Goal: Check status: Check status

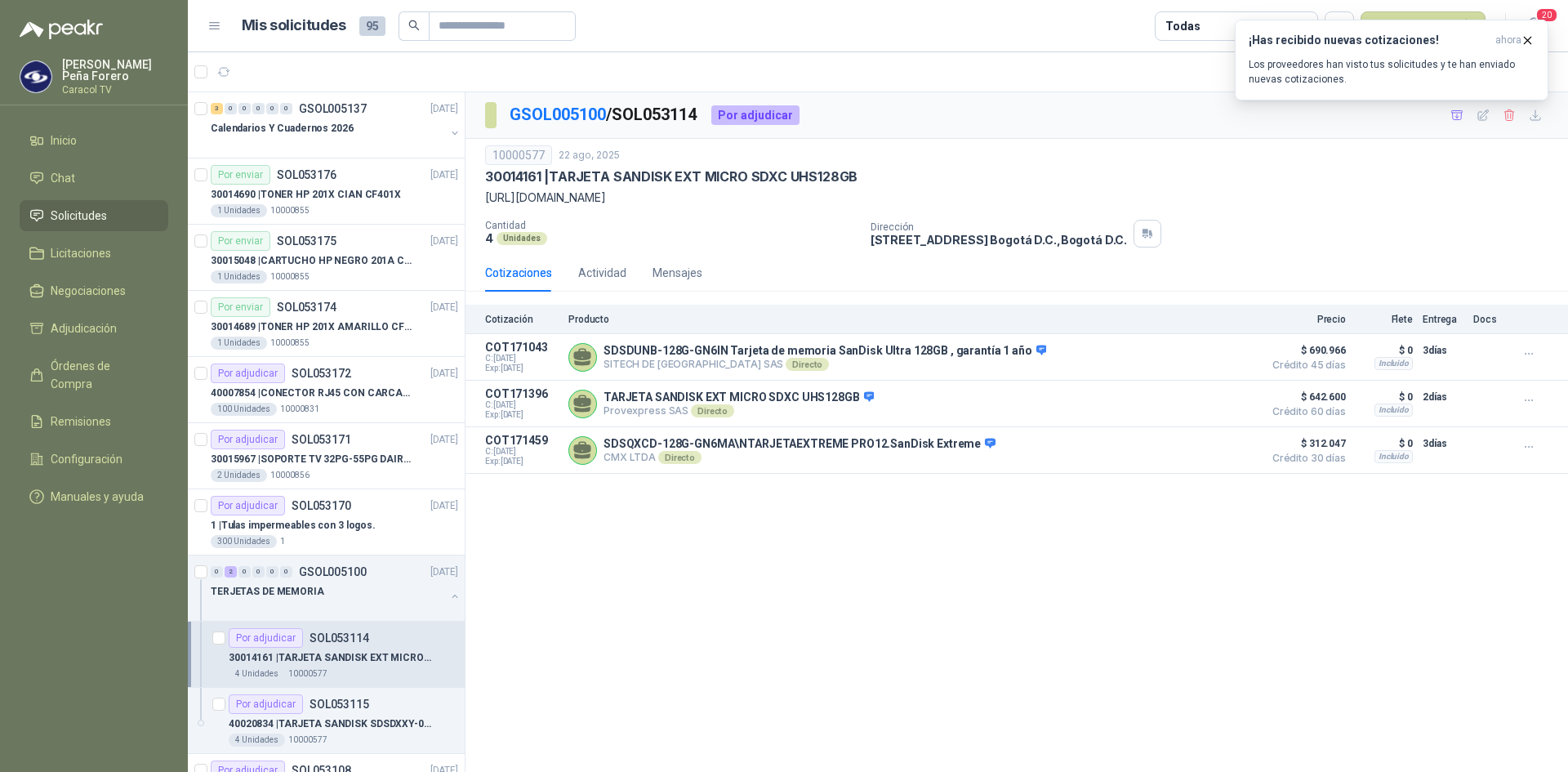
scroll to position [245, 0]
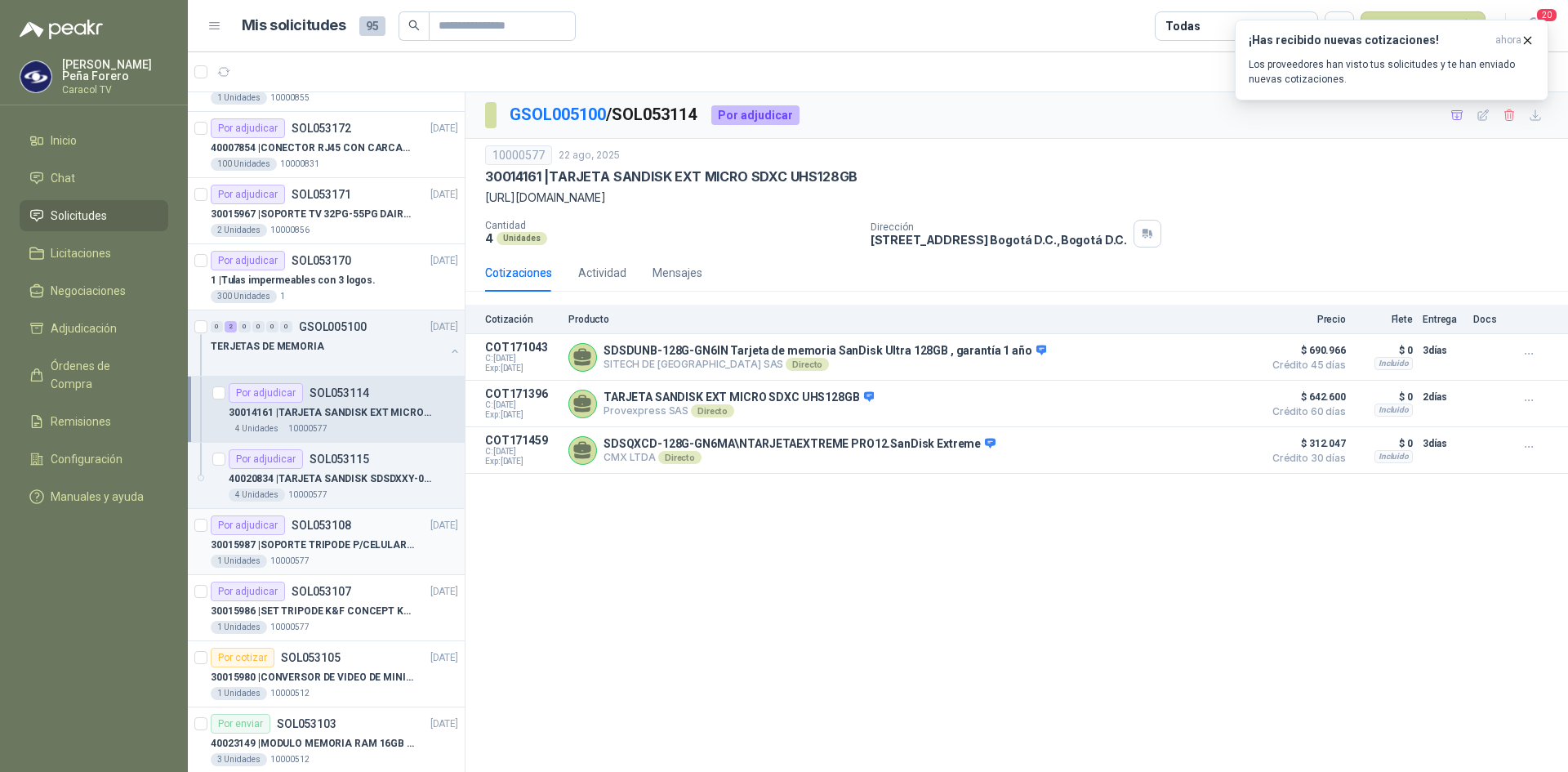
click at [327, 546] on p "30015987 | SOPORTE TRIPODE P/CELULAR GENERICO" at bounding box center [313, 545] width 203 height 15
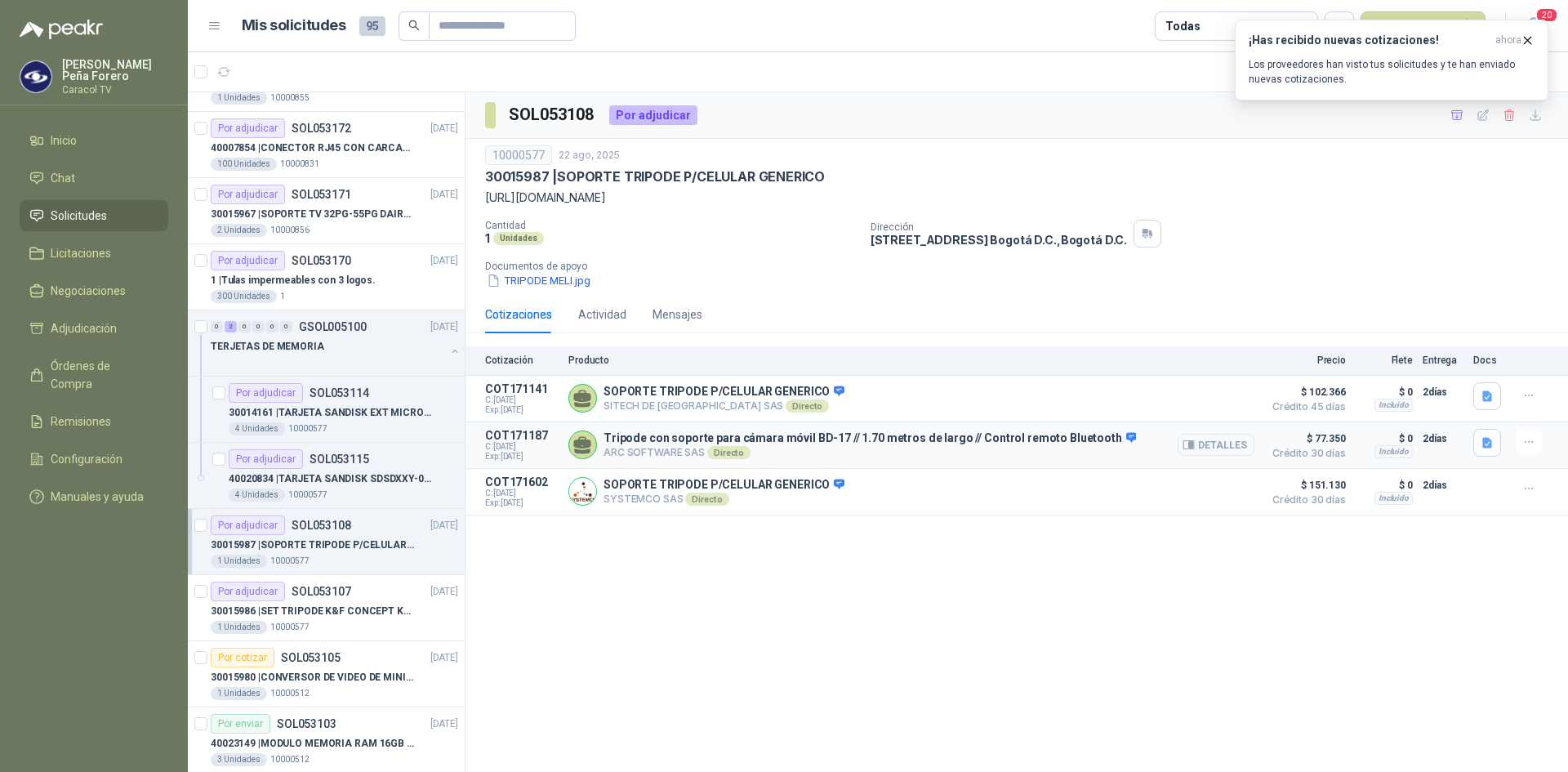
click at [1219, 450] on button "Detalles" at bounding box center [1216, 444] width 77 height 22
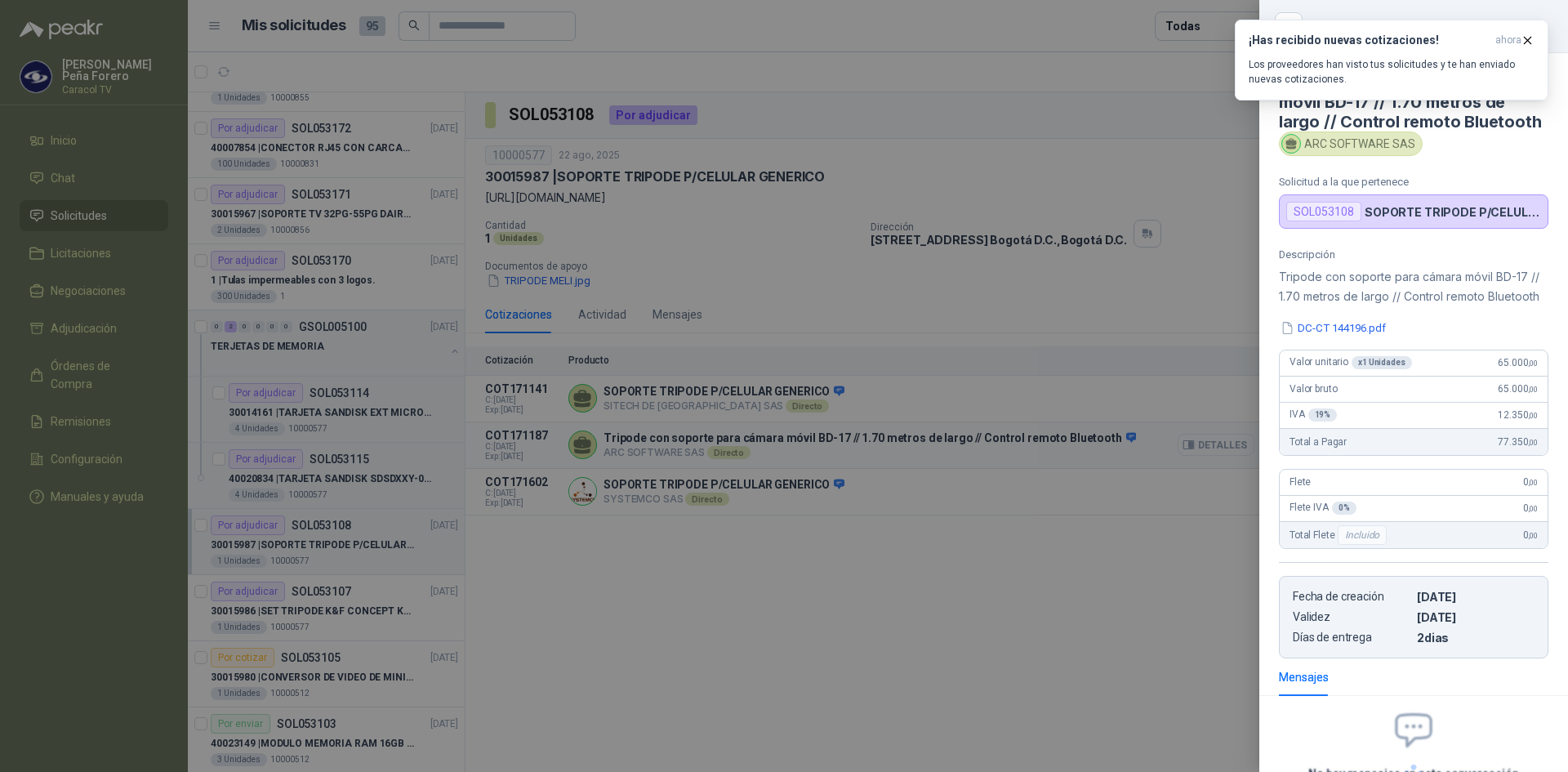
scroll to position [189, 0]
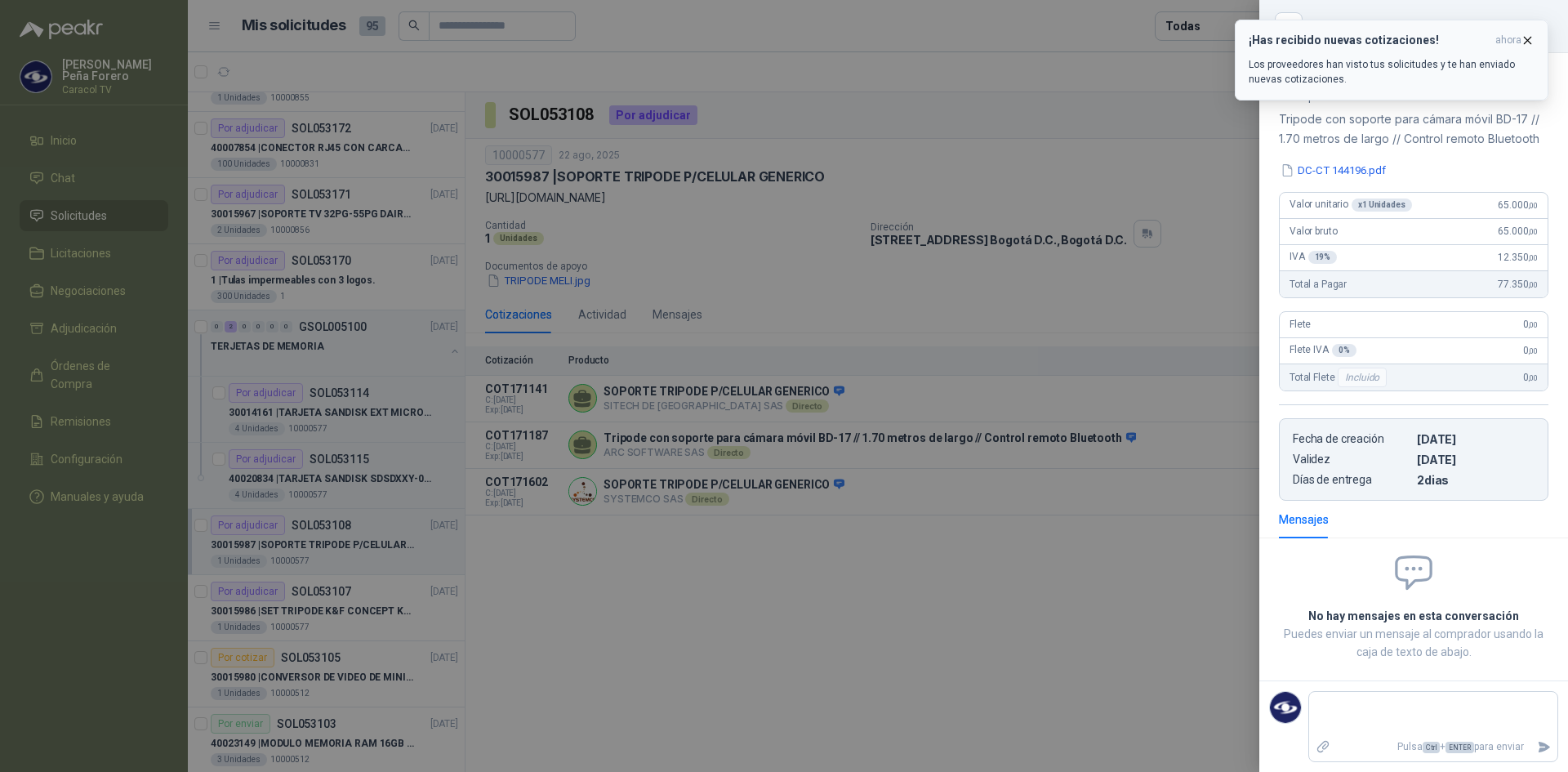
click at [1525, 34] on icon "button" at bounding box center [1527, 40] width 13 height 13
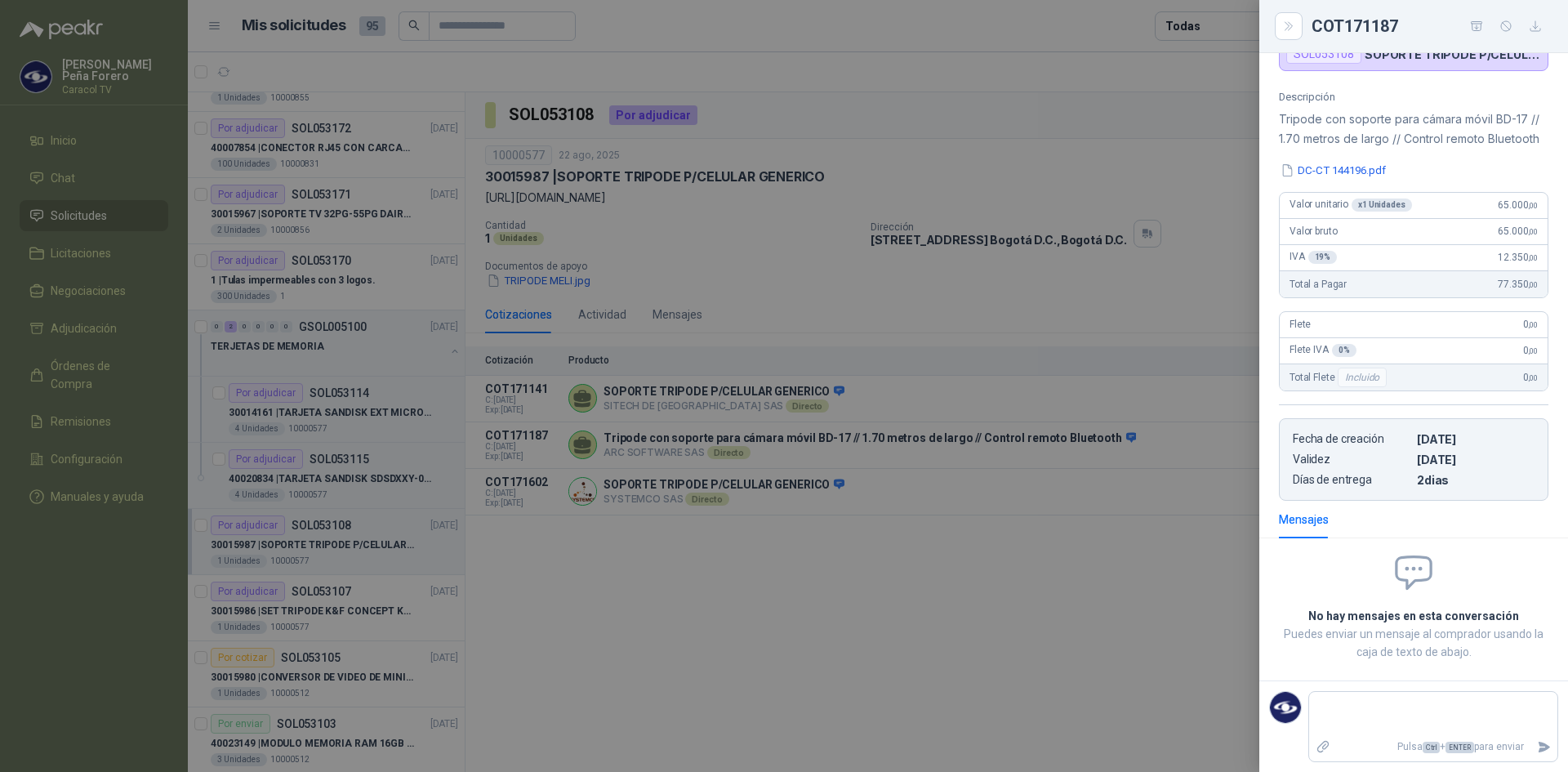
click at [1043, 583] on div at bounding box center [784, 386] width 1568 height 772
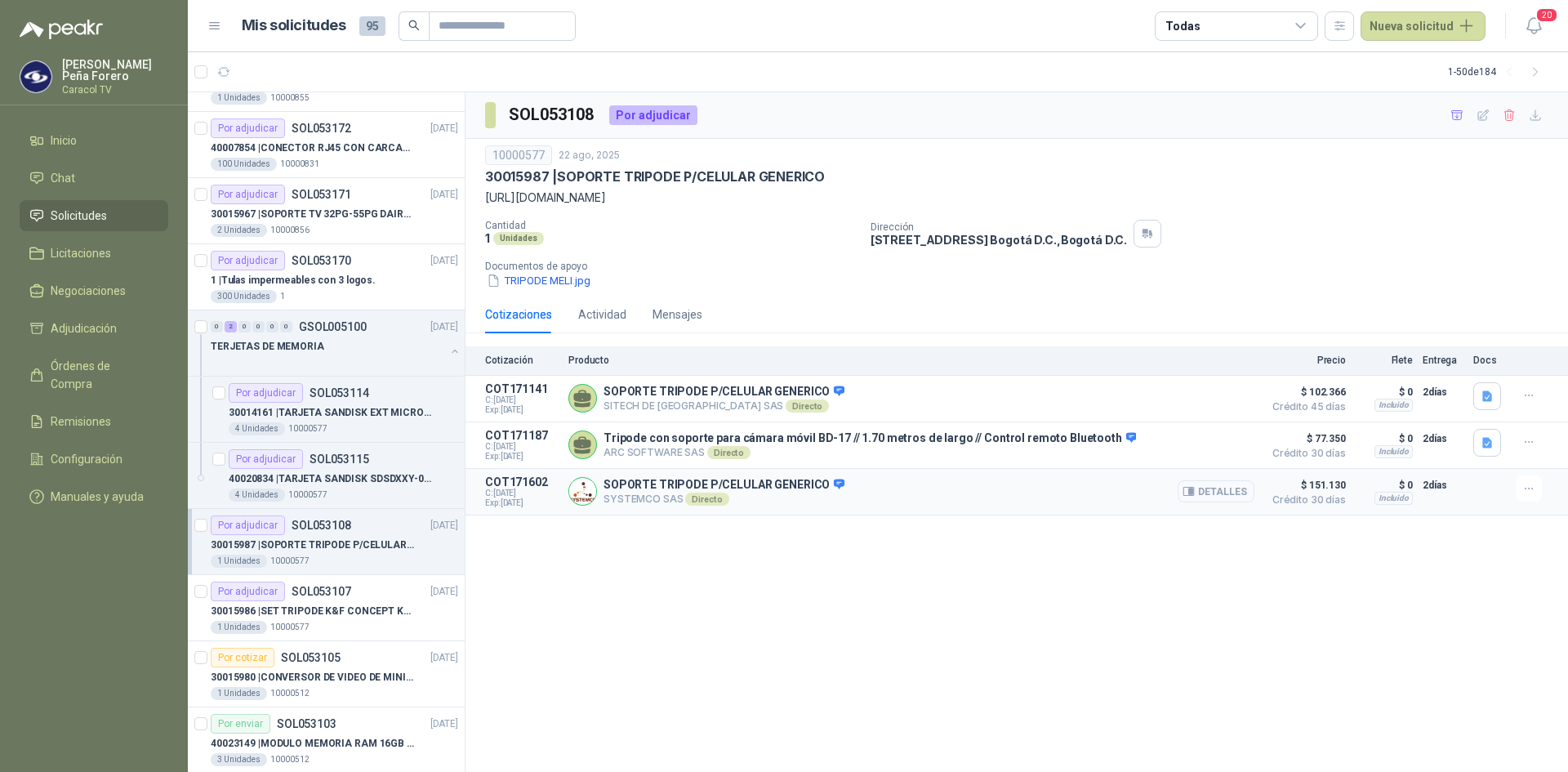
click at [1225, 490] on button "Detalles" at bounding box center [1216, 491] width 77 height 22
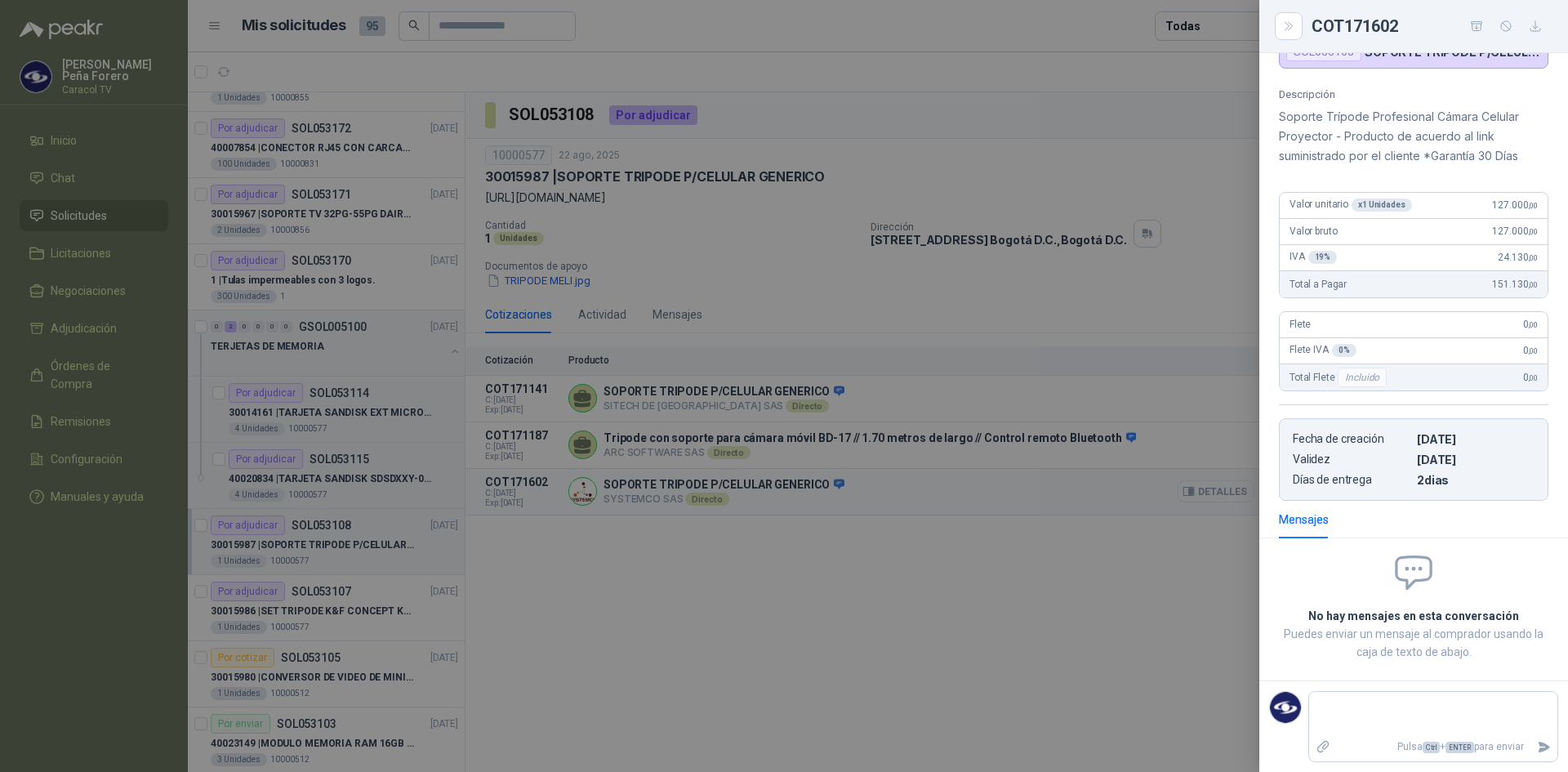
scroll to position [140, 0]
click at [1089, 568] on div at bounding box center [784, 386] width 1568 height 772
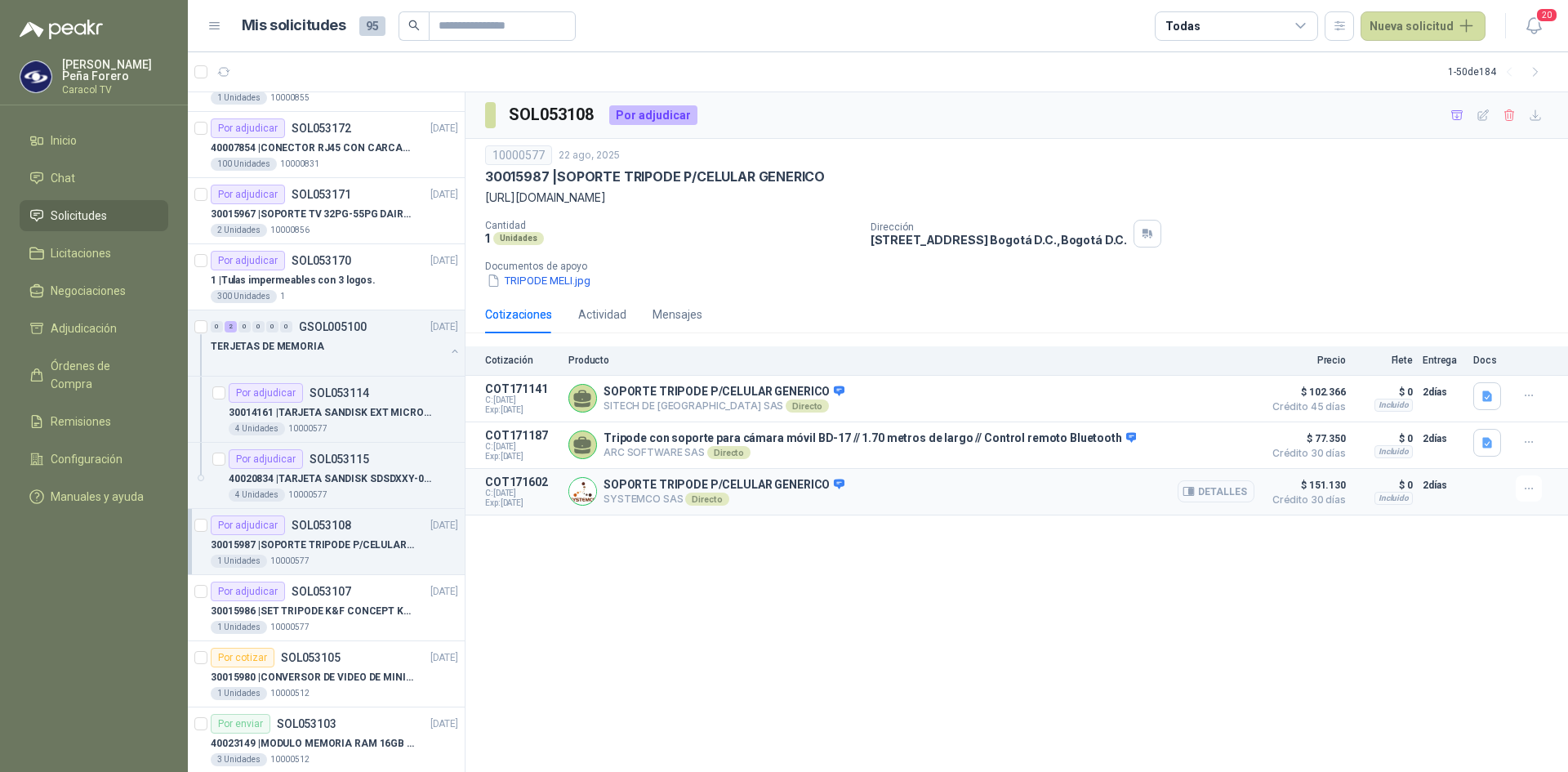
click at [1210, 487] on button "Detalles" at bounding box center [1216, 491] width 77 height 22
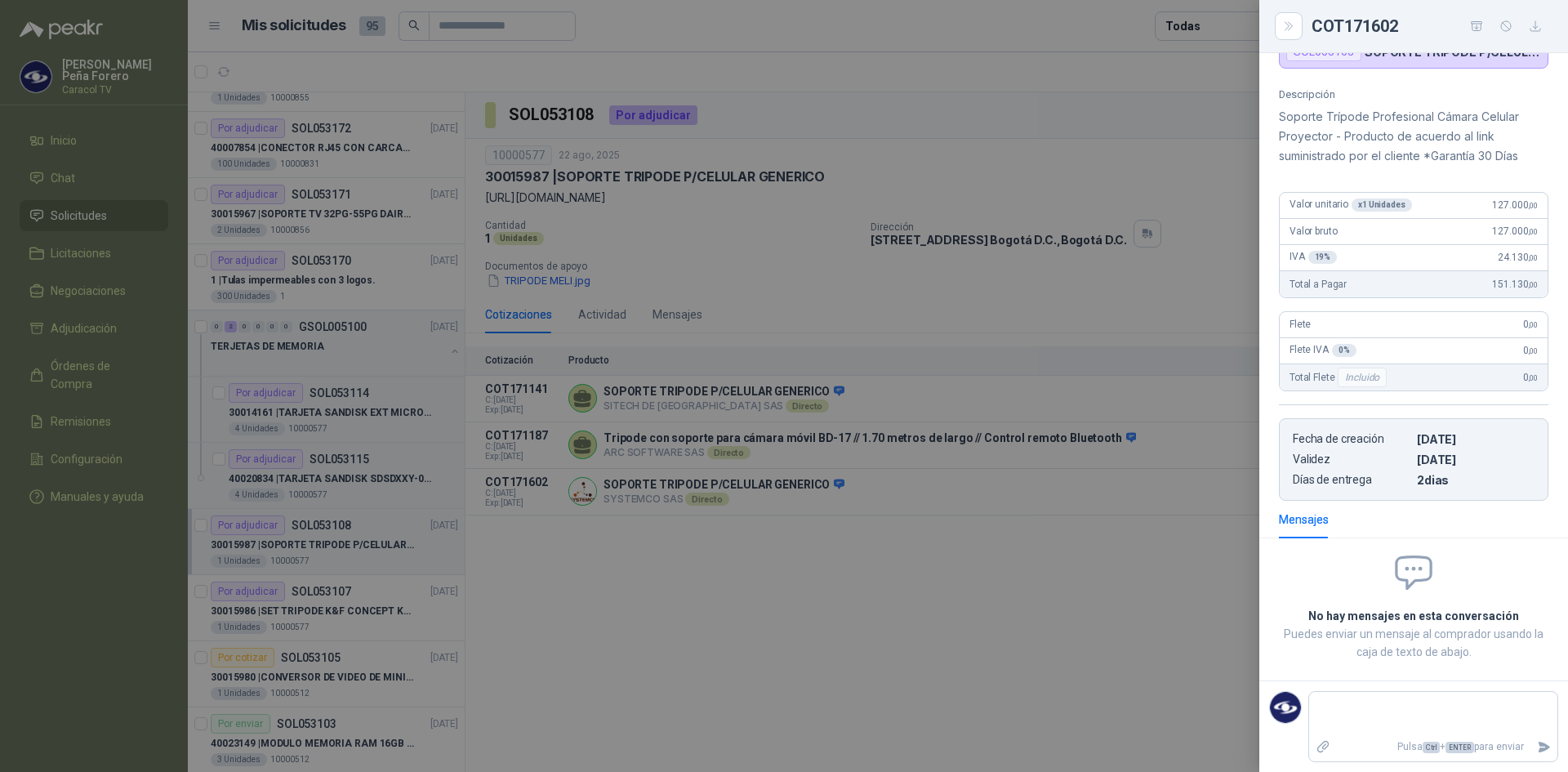
click at [653, 455] on div at bounding box center [784, 386] width 1568 height 772
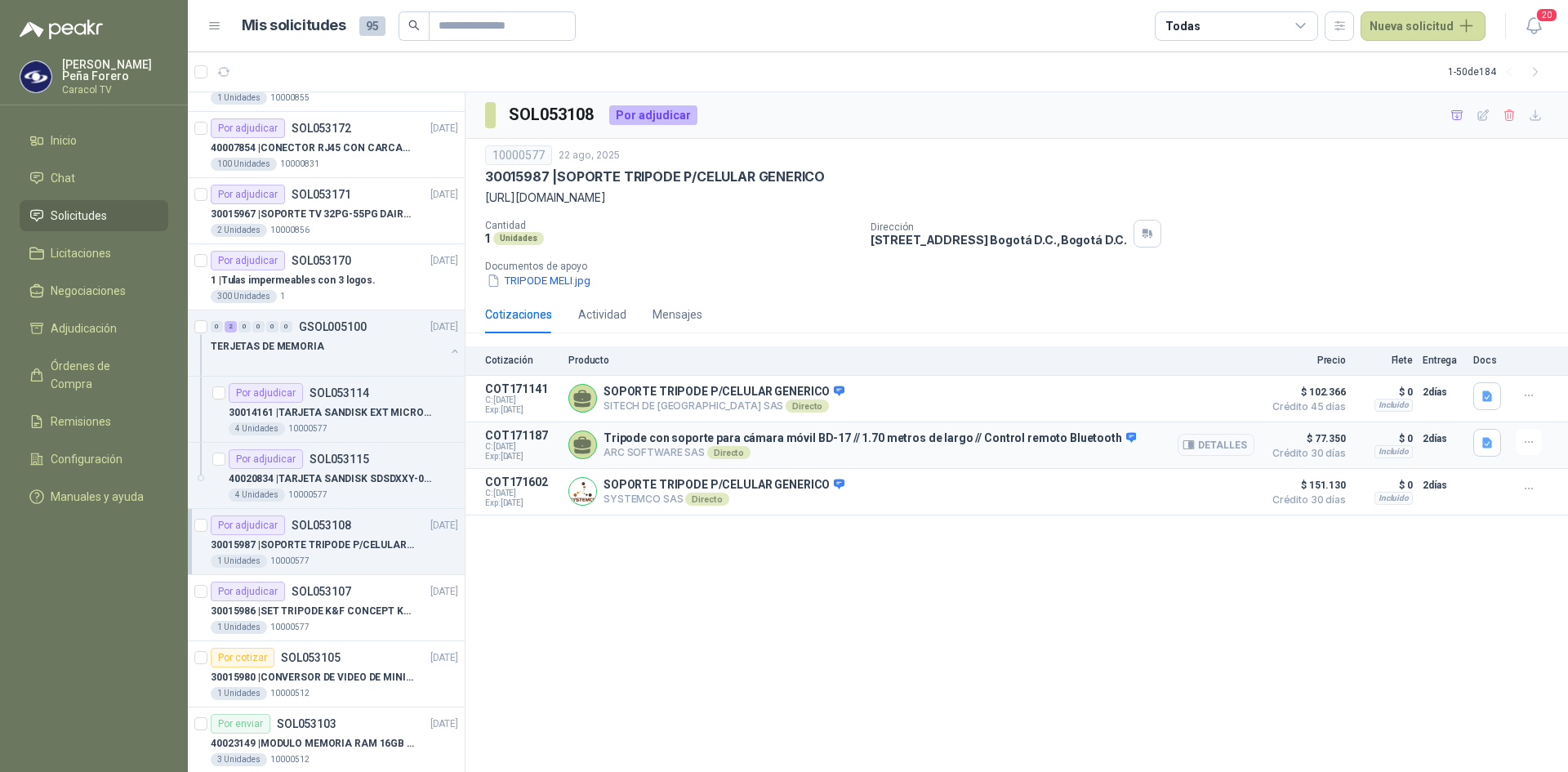
click at [1206, 445] on button "Detalles" at bounding box center [1216, 444] width 77 height 22
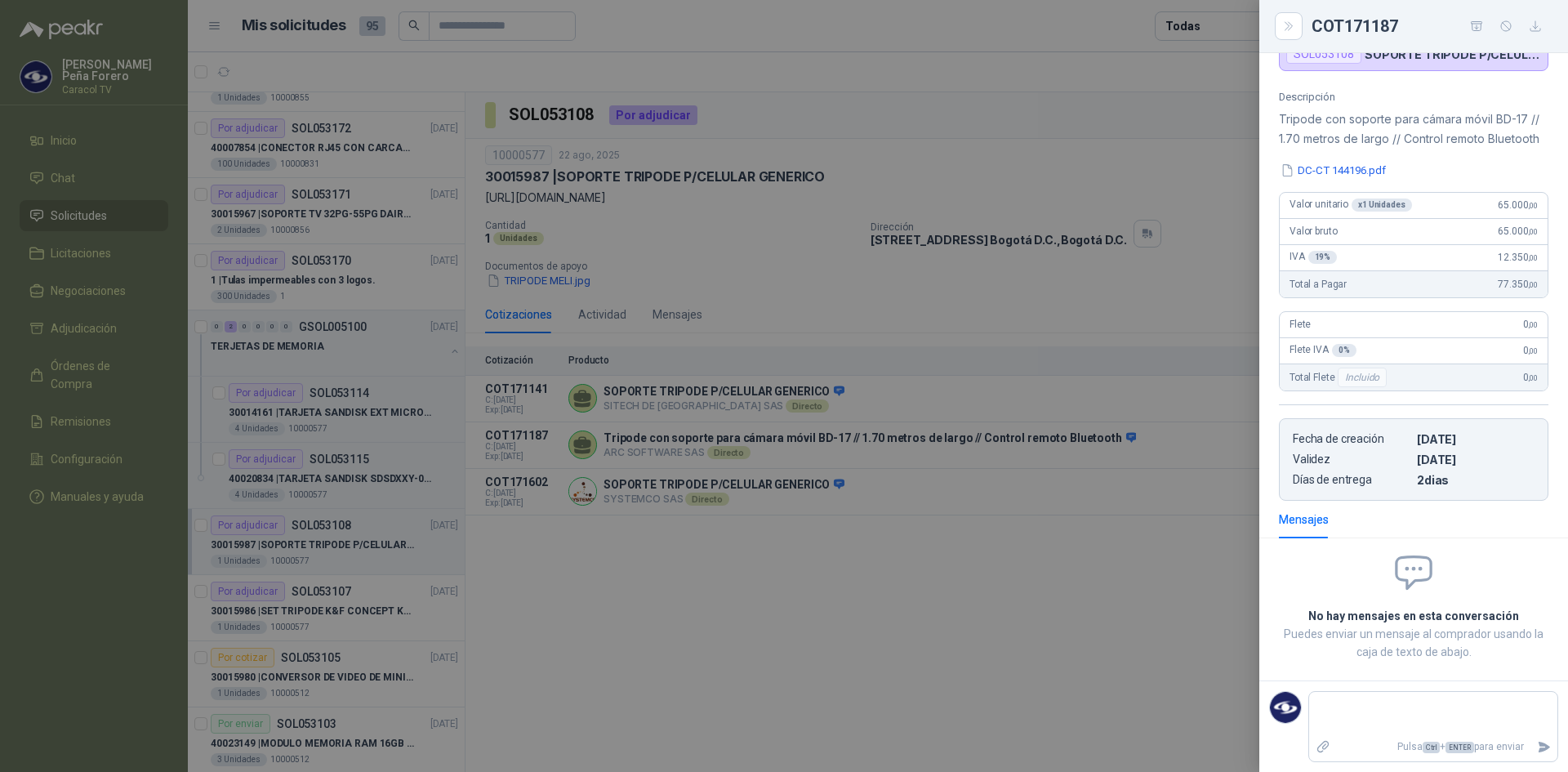
scroll to position [0, 0]
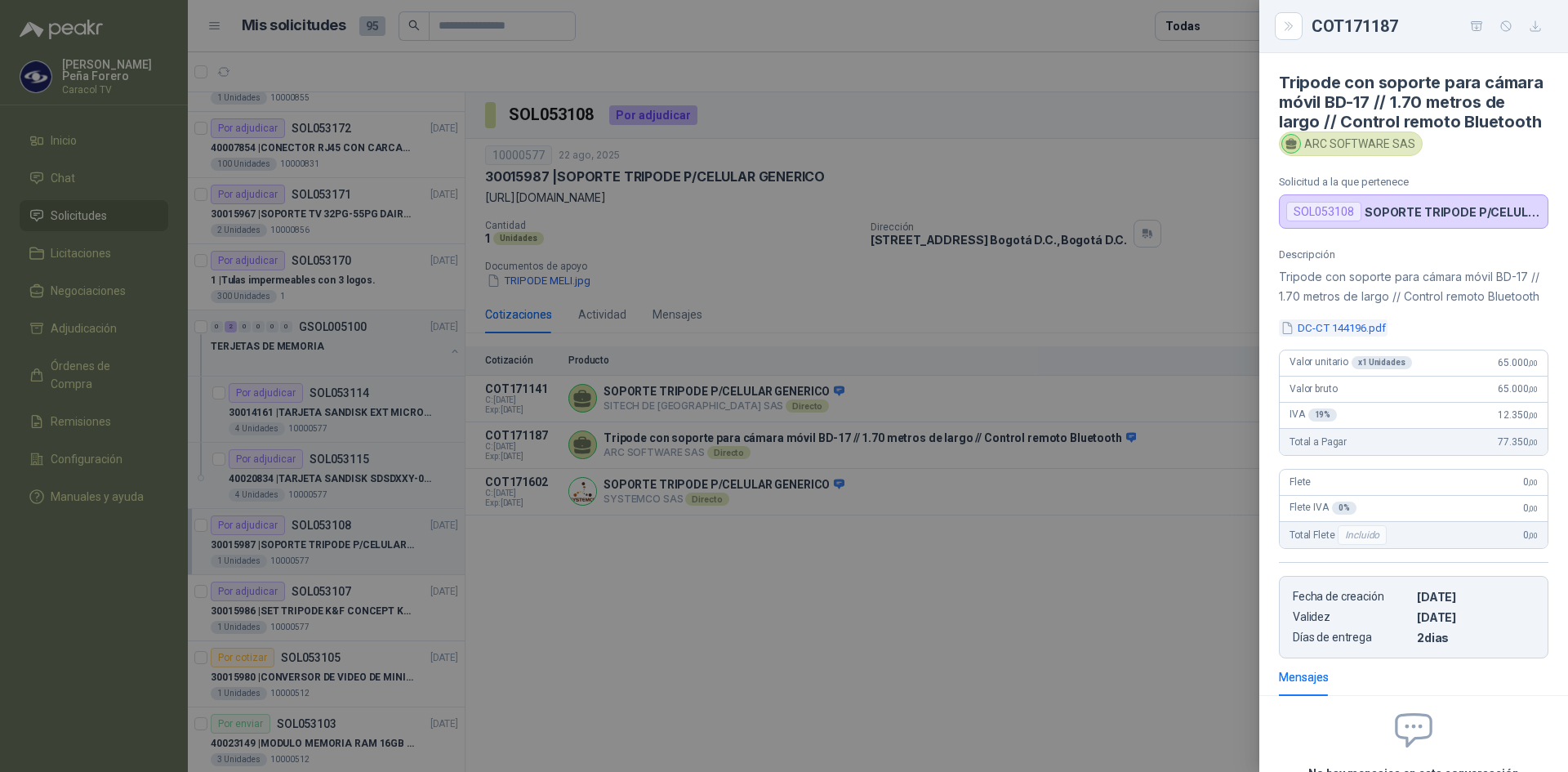
click at [1366, 337] on button "DC-CT 144196.pdf" at bounding box center [1332, 328] width 108 height 17
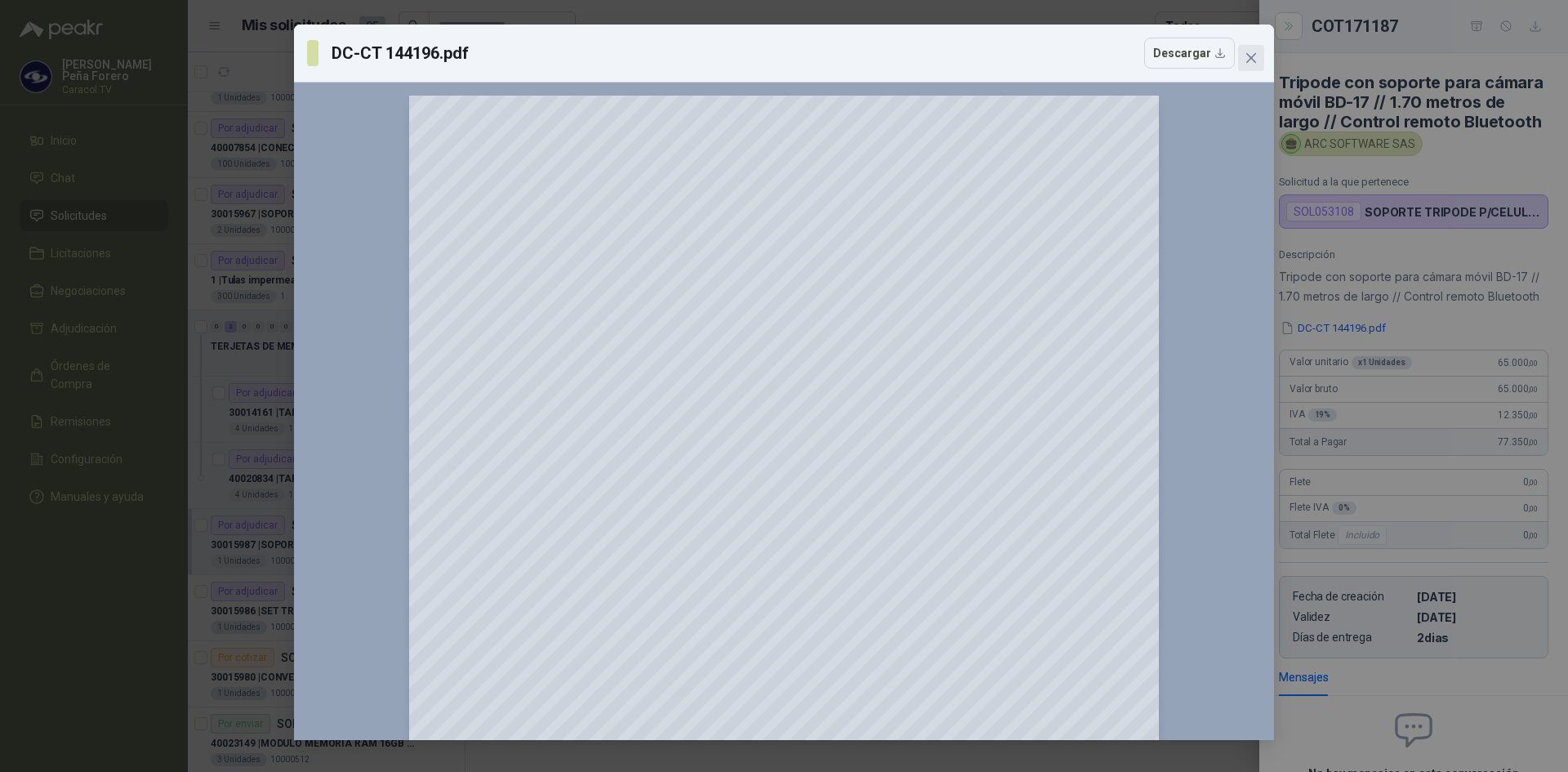
click at [1252, 57] on icon "close" at bounding box center [1251, 58] width 10 height 10
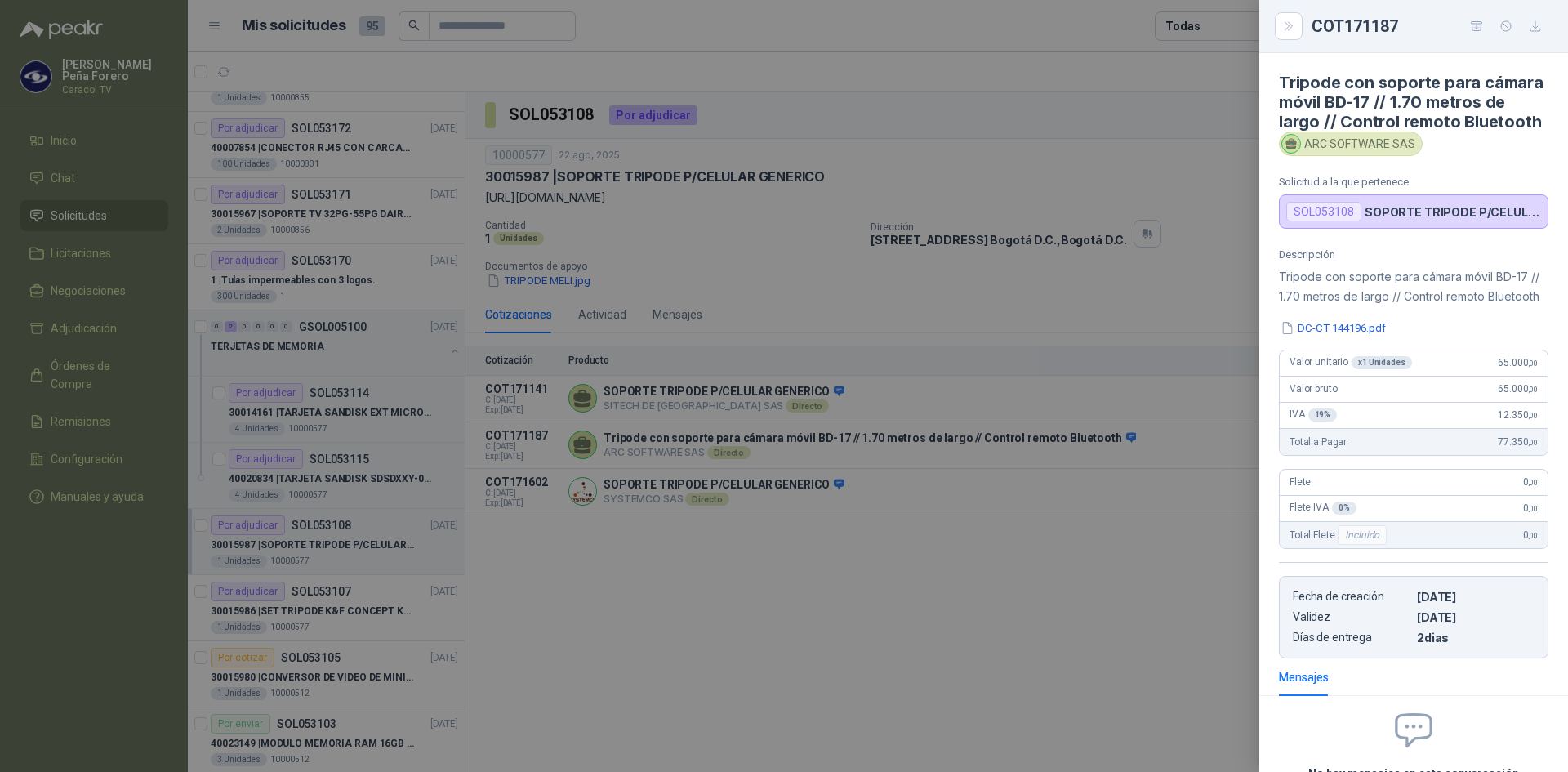
click at [896, 564] on div at bounding box center [784, 386] width 1568 height 772
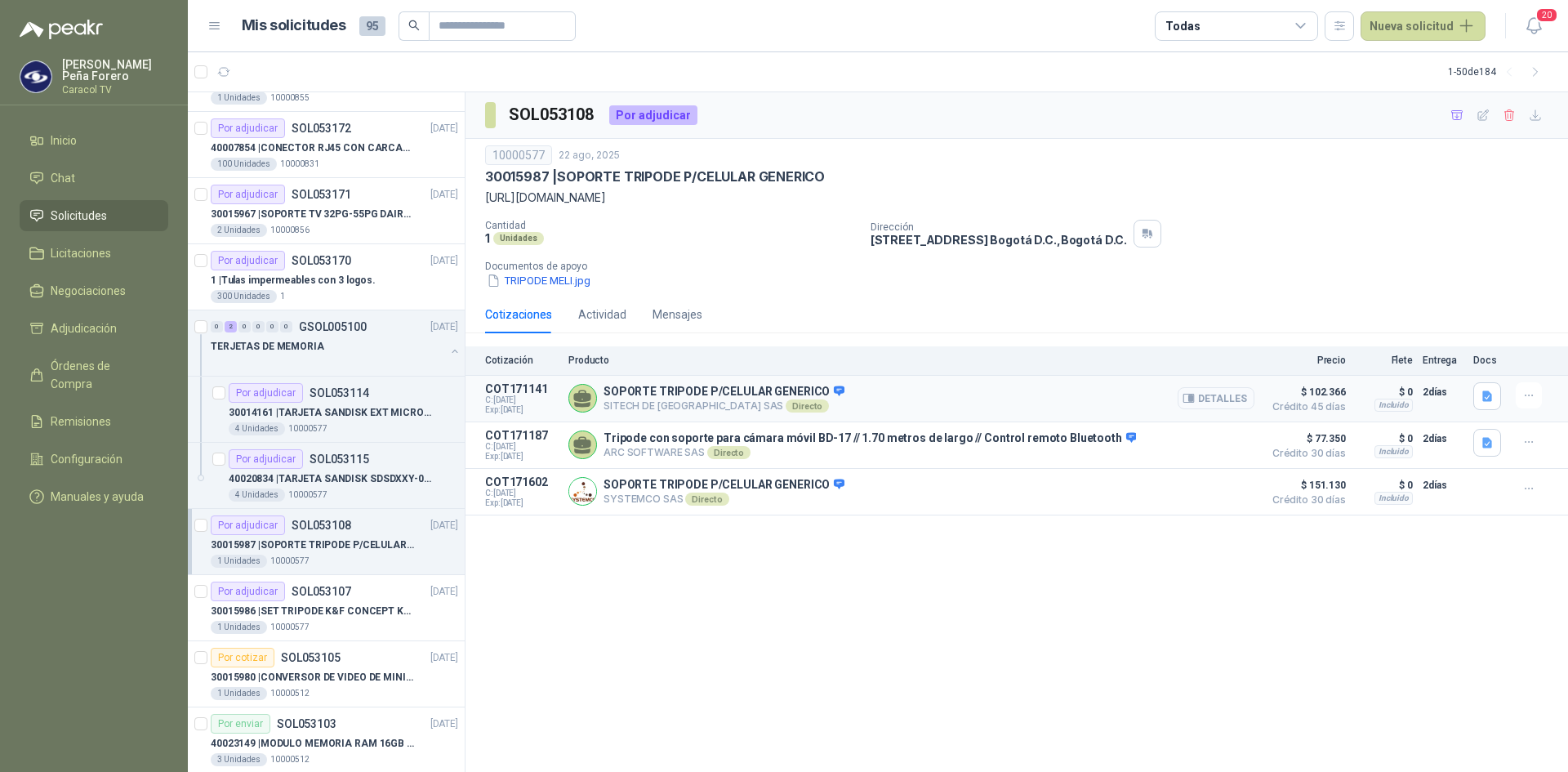
click at [1181, 396] on button "Detalles" at bounding box center [1216, 398] width 77 height 22
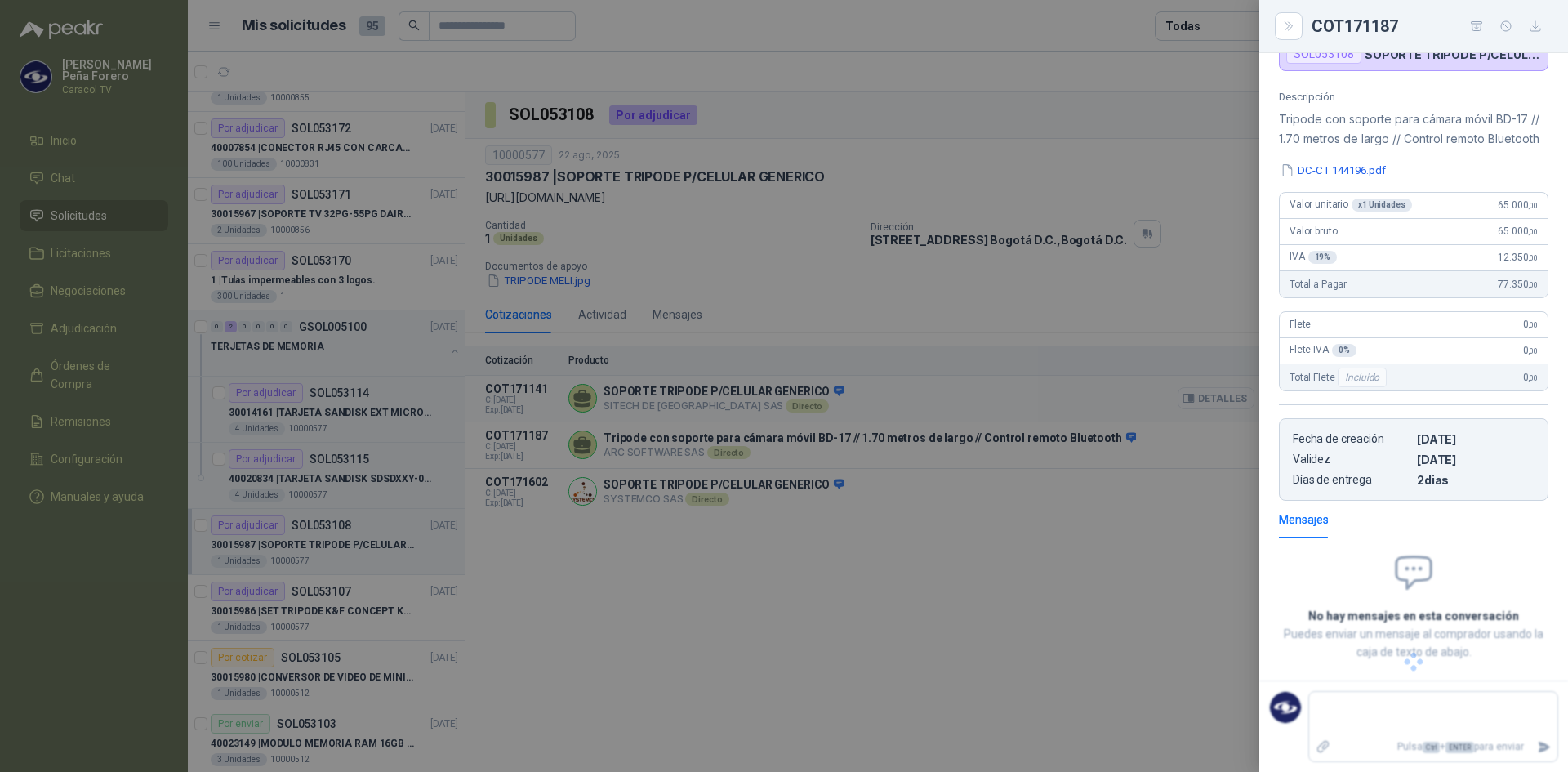
scroll to position [118, 0]
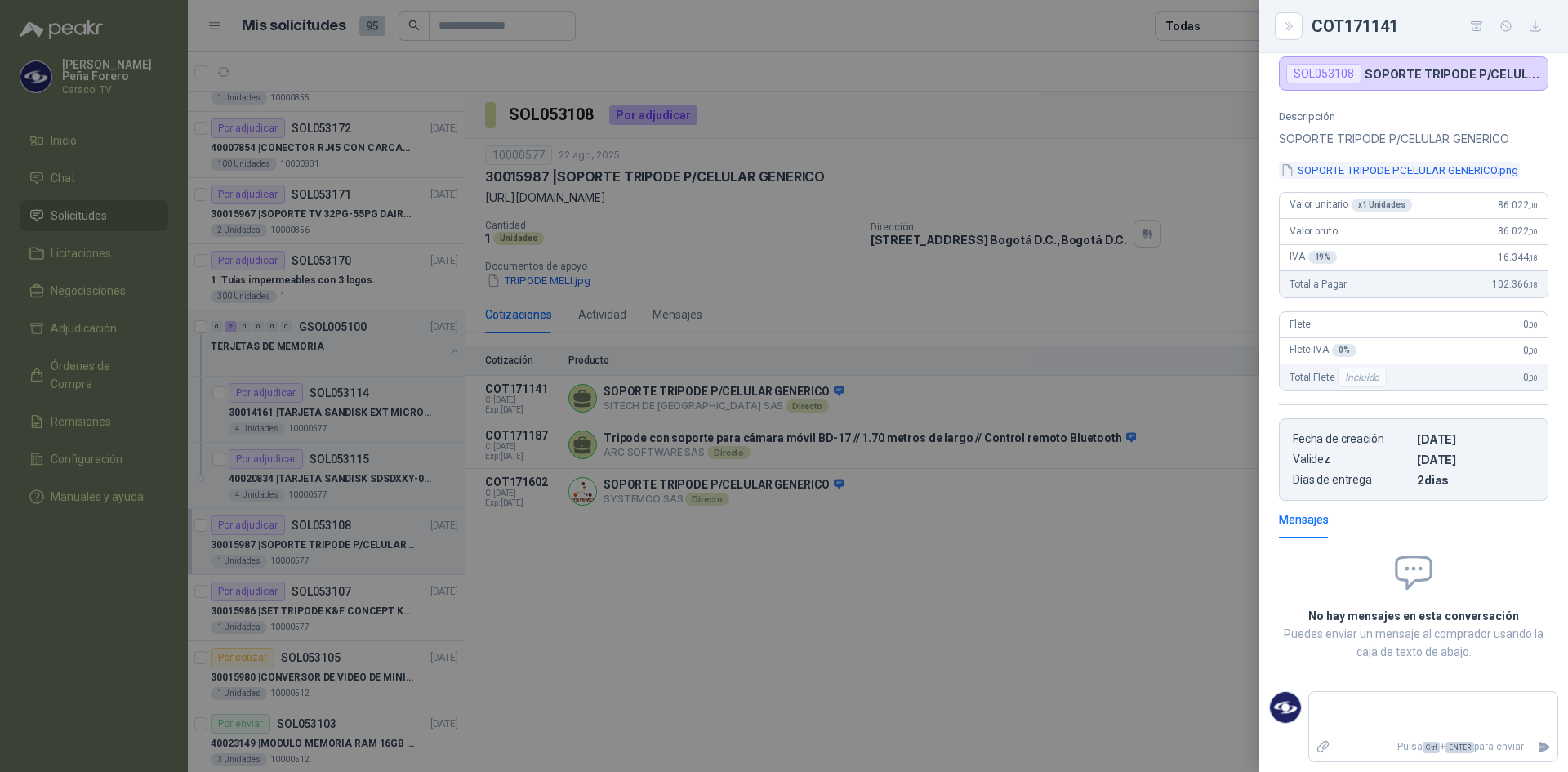
click at [1400, 164] on button "SOPORTE TRIPODE PCELULAR GENERICO.png" at bounding box center [1398, 171] width 241 height 17
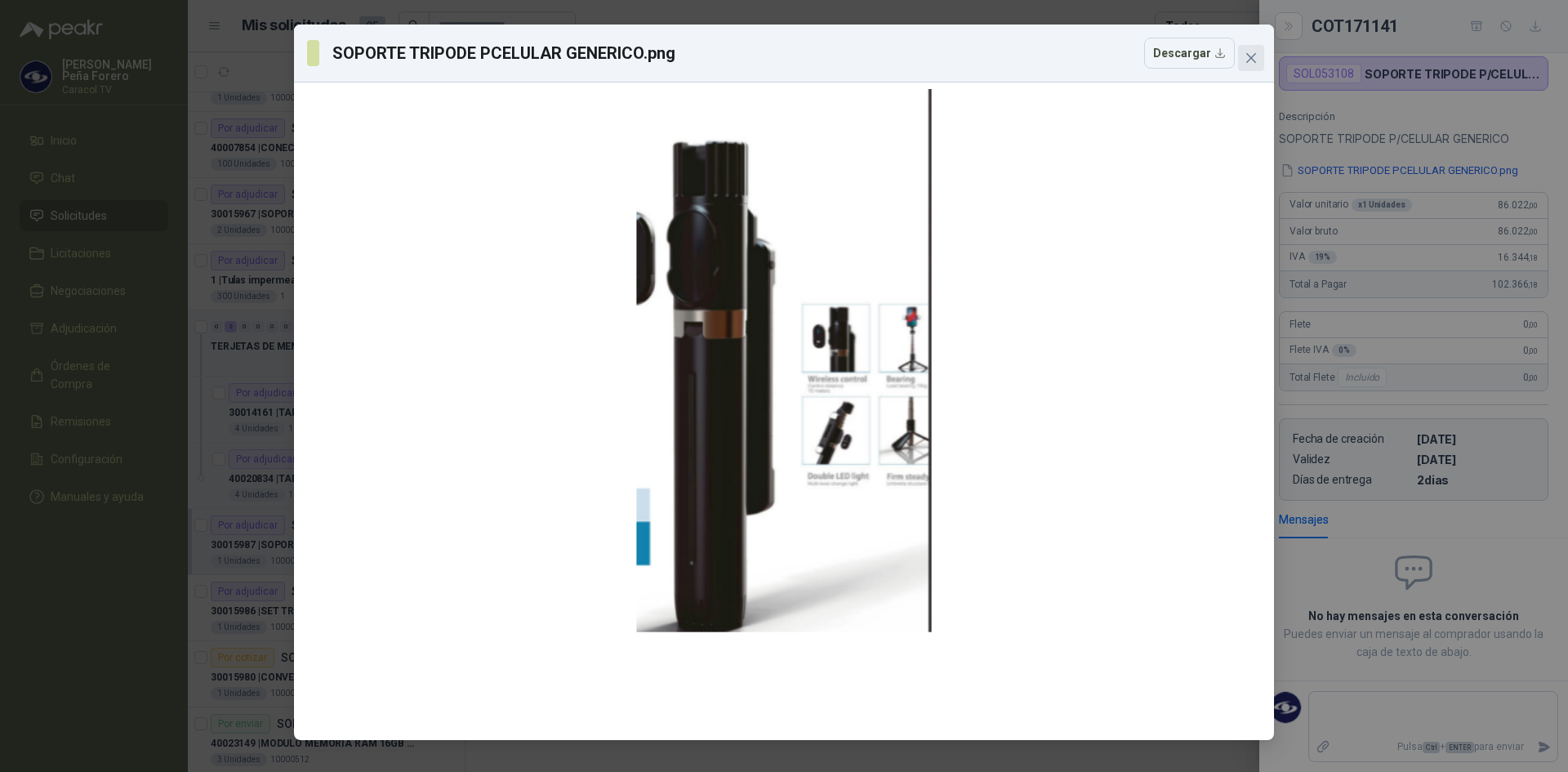
click at [1250, 56] on icon "close" at bounding box center [1251, 58] width 10 height 10
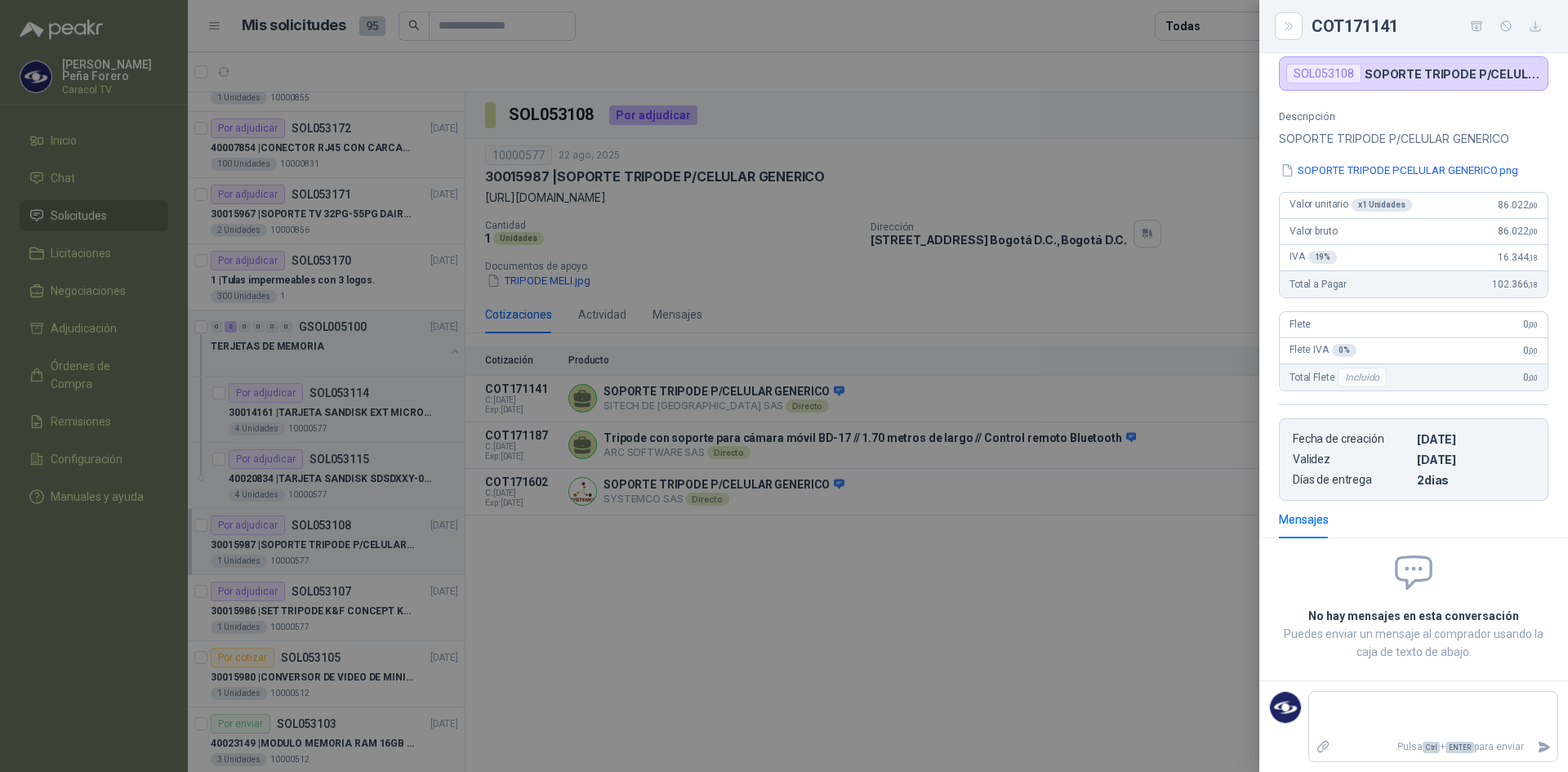
click at [867, 615] on div at bounding box center [784, 386] width 1568 height 772
